Goal: Task Accomplishment & Management: Manage account settings

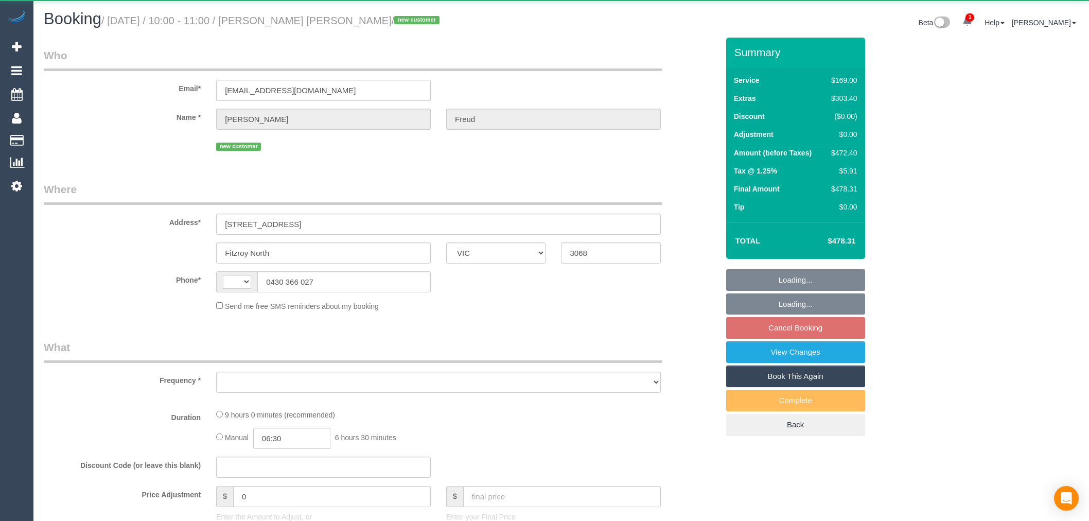
select select "VIC"
select select "string:AU"
select select "object:723"
select select "number:29"
select select "number:14"
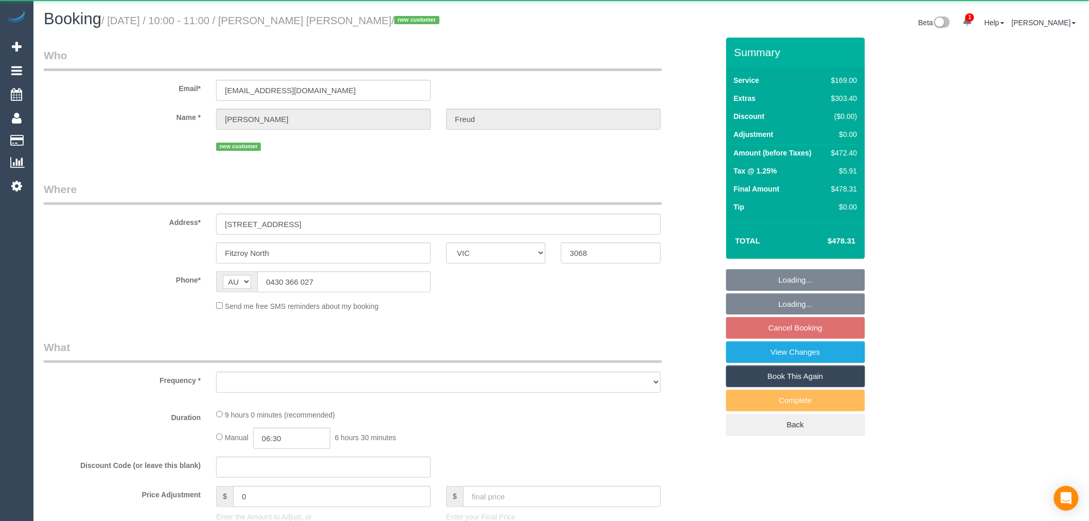
select select "number:18"
select select "number:24"
select select "number:26"
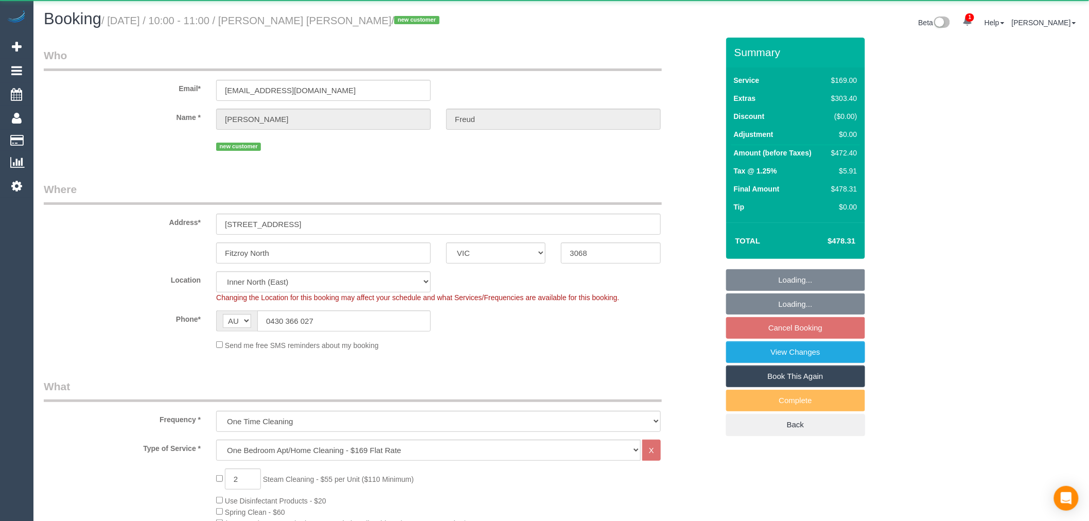
select select "object:874"
select select "string:stripe-pm_1S4SzZ2GScqysDRVora9Dtbn"
